Goal: Task Accomplishment & Management: Manage account settings

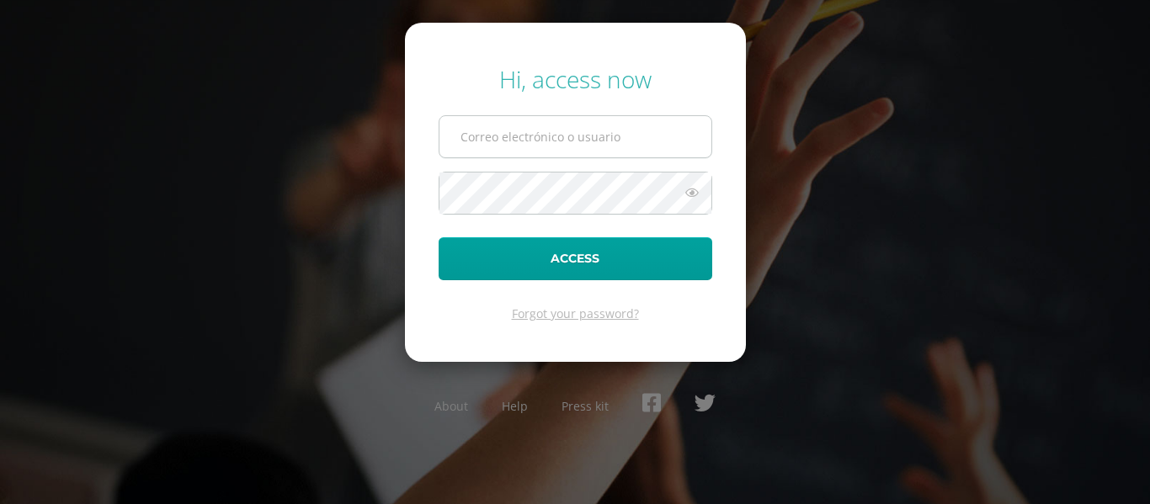
click at [573, 122] on input "text" at bounding box center [575, 136] width 272 height 41
type input "j.arevalo.5ddb@gmail.com"
click at [439, 237] on button "Access" at bounding box center [576, 258] width 274 height 43
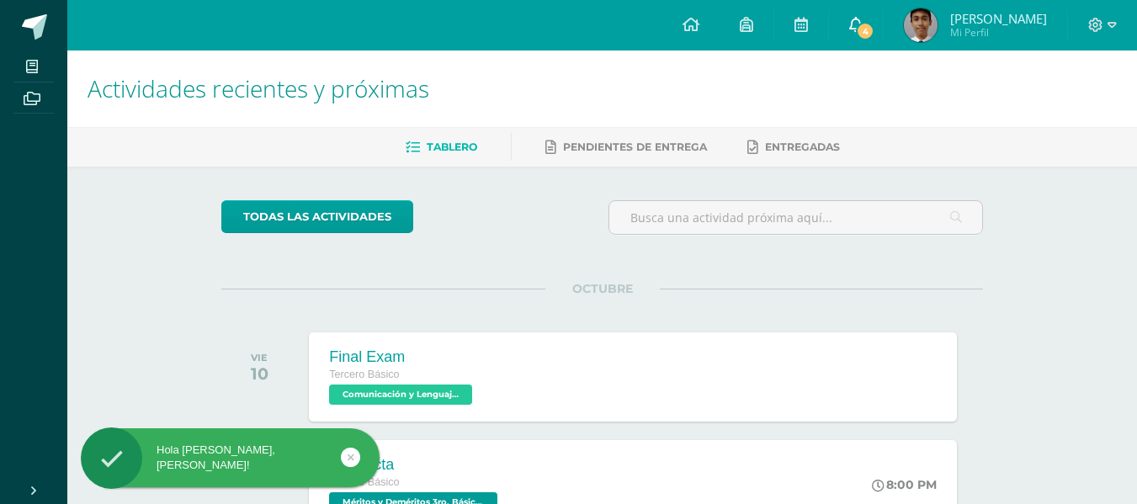
click at [874, 22] on span "4" at bounding box center [865, 31] width 19 height 19
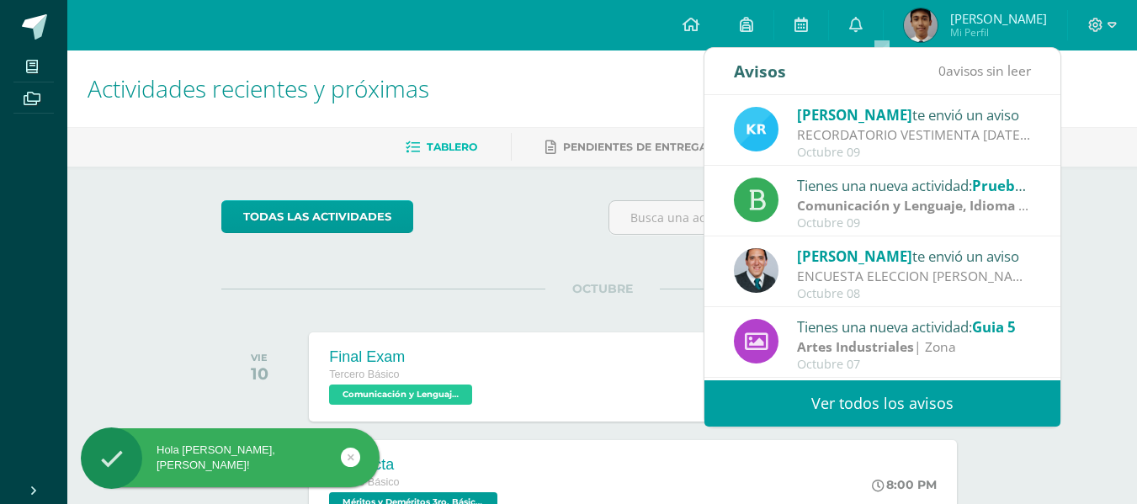
click at [903, 396] on link "Ver todos los avisos" at bounding box center [882, 403] width 356 height 46
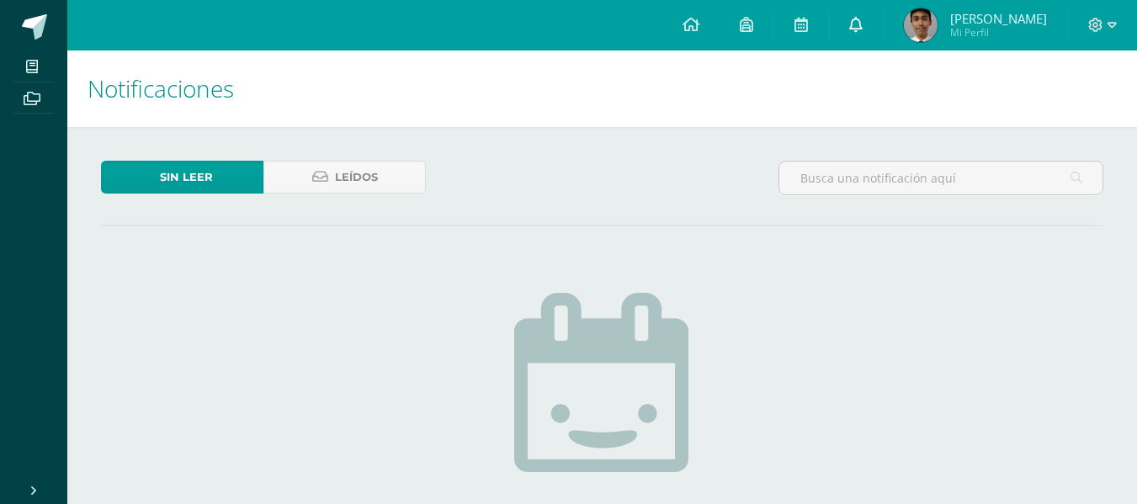
drag, startPoint x: 886, startPoint y: 22, endPoint x: 874, endPoint y: 33, distance: 16.1
click at [863, 21] on icon at bounding box center [855, 24] width 13 height 15
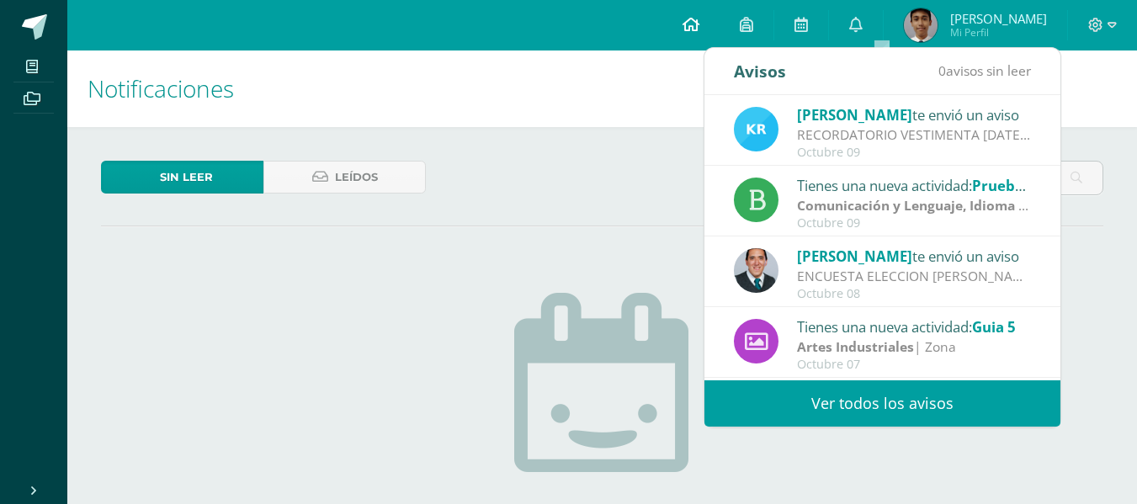
click at [699, 24] on icon at bounding box center [691, 24] width 17 height 15
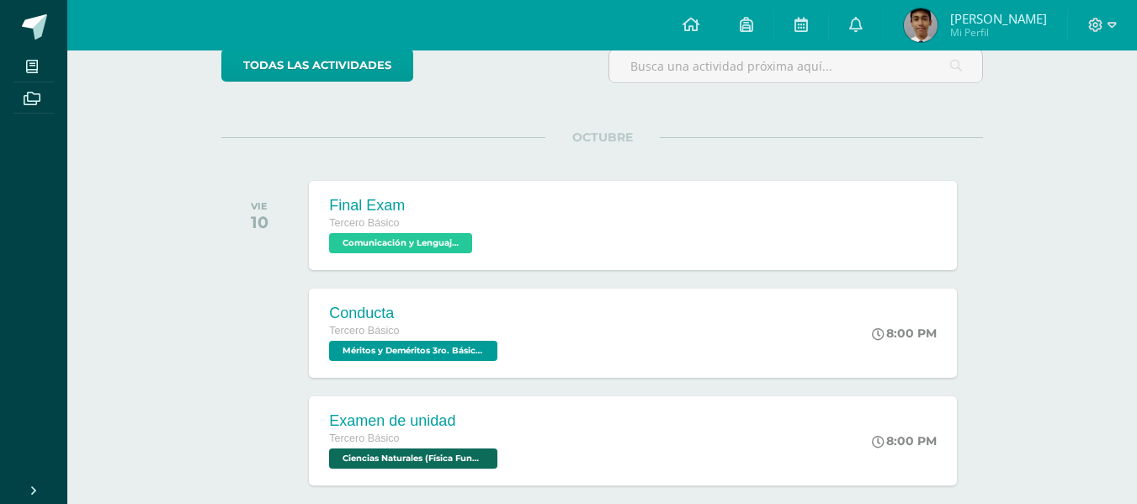
scroll to position [229, 0]
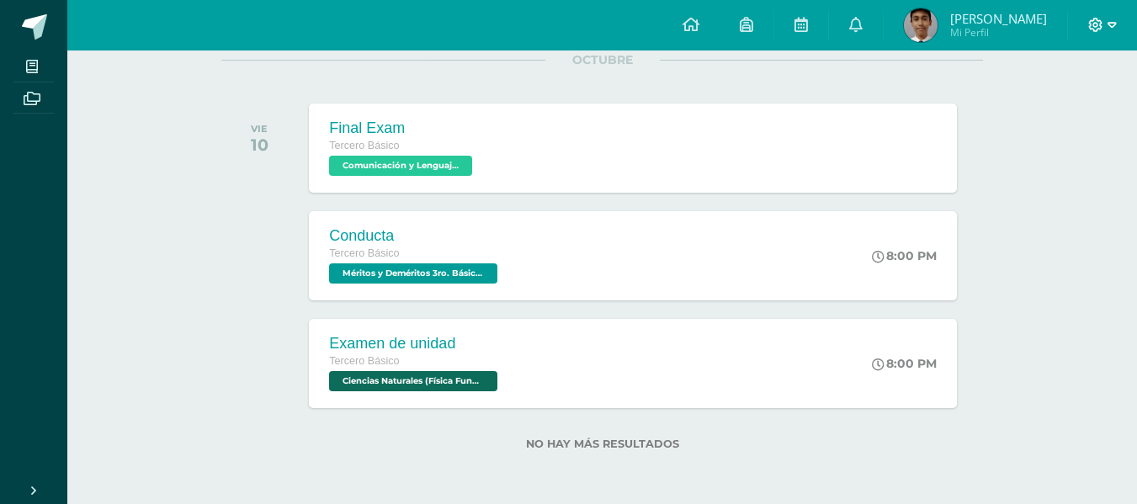
click at [1095, 23] on icon at bounding box center [1096, 25] width 14 height 14
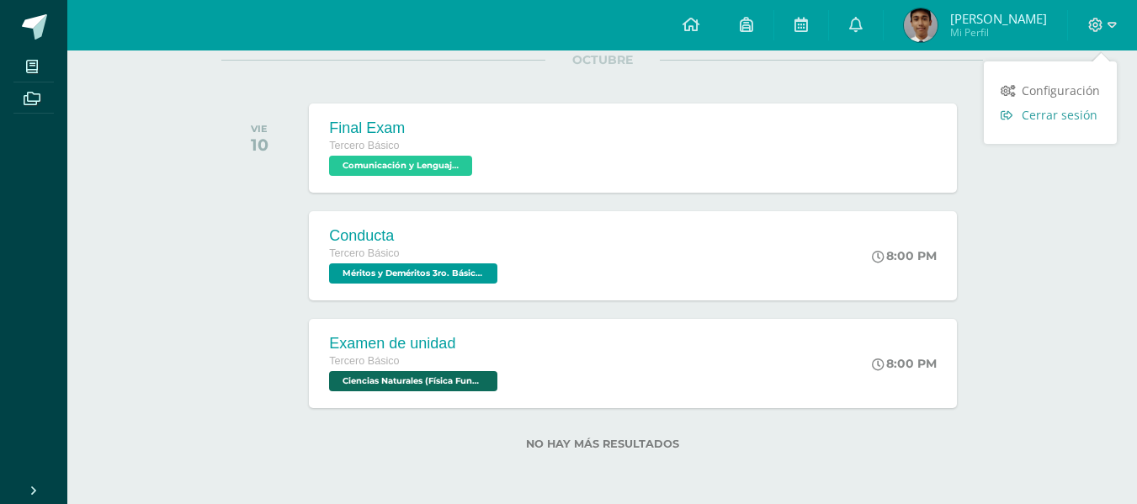
click at [1078, 109] on span "Cerrar sesión" at bounding box center [1060, 115] width 76 height 16
